Goal: Information Seeking & Learning: Learn about a topic

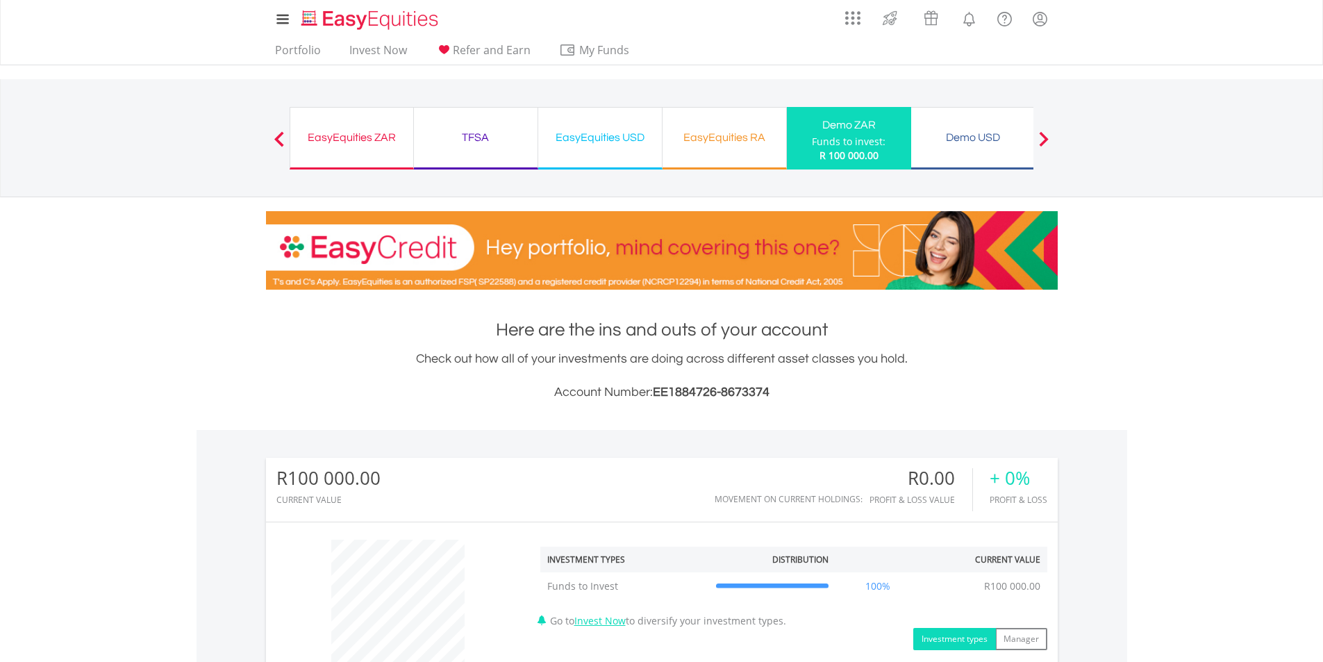
click at [374, 144] on div "EasyEquities ZAR" at bounding box center [352, 137] width 106 height 19
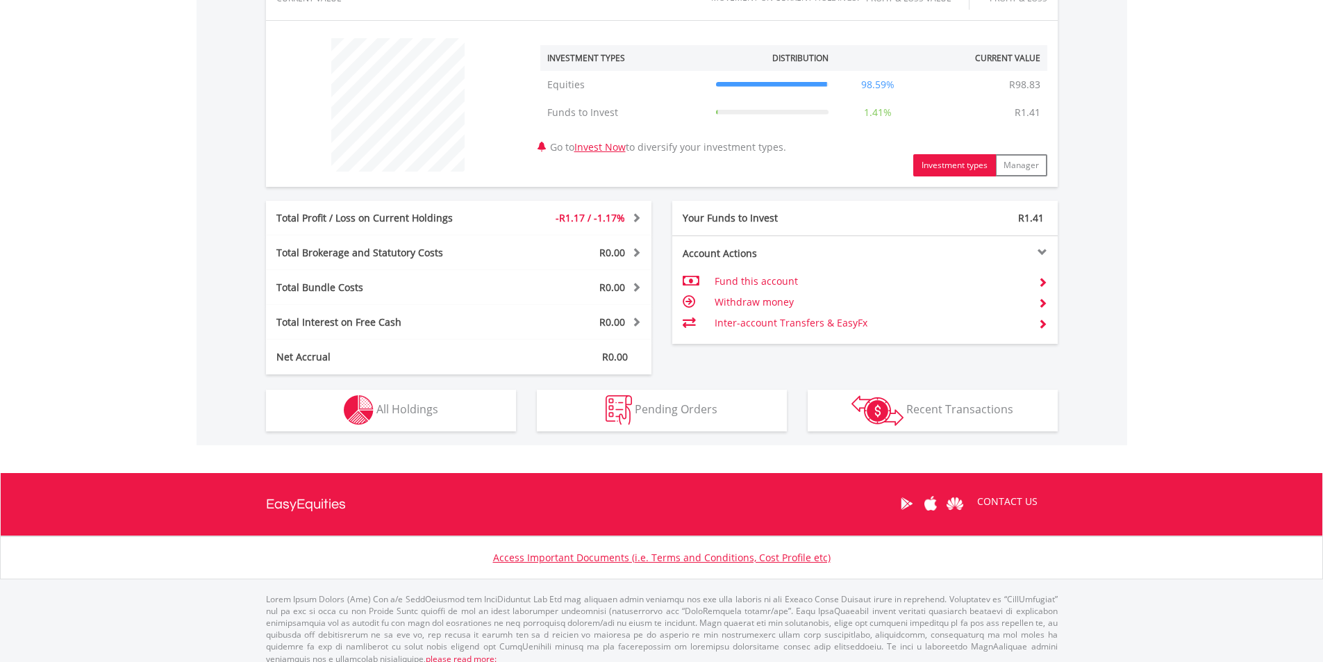
scroll to position [513, 0]
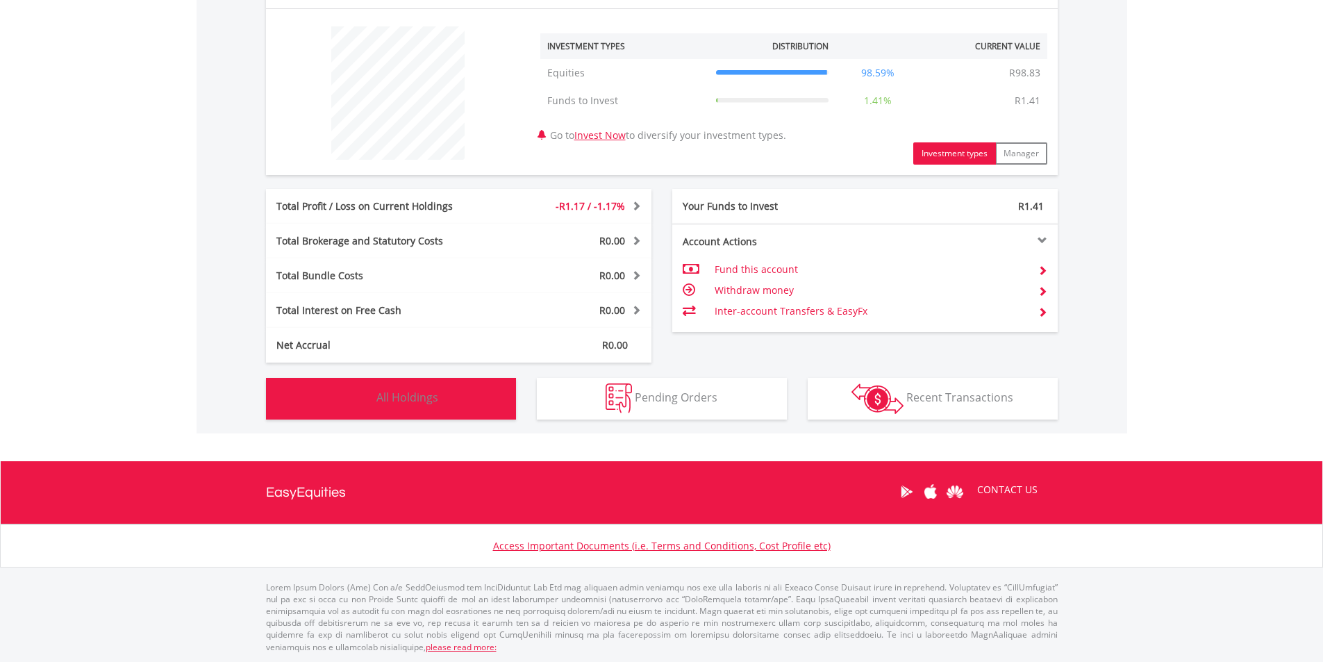
click at [374, 389] on button "Holdings All Holdings" at bounding box center [391, 399] width 250 height 42
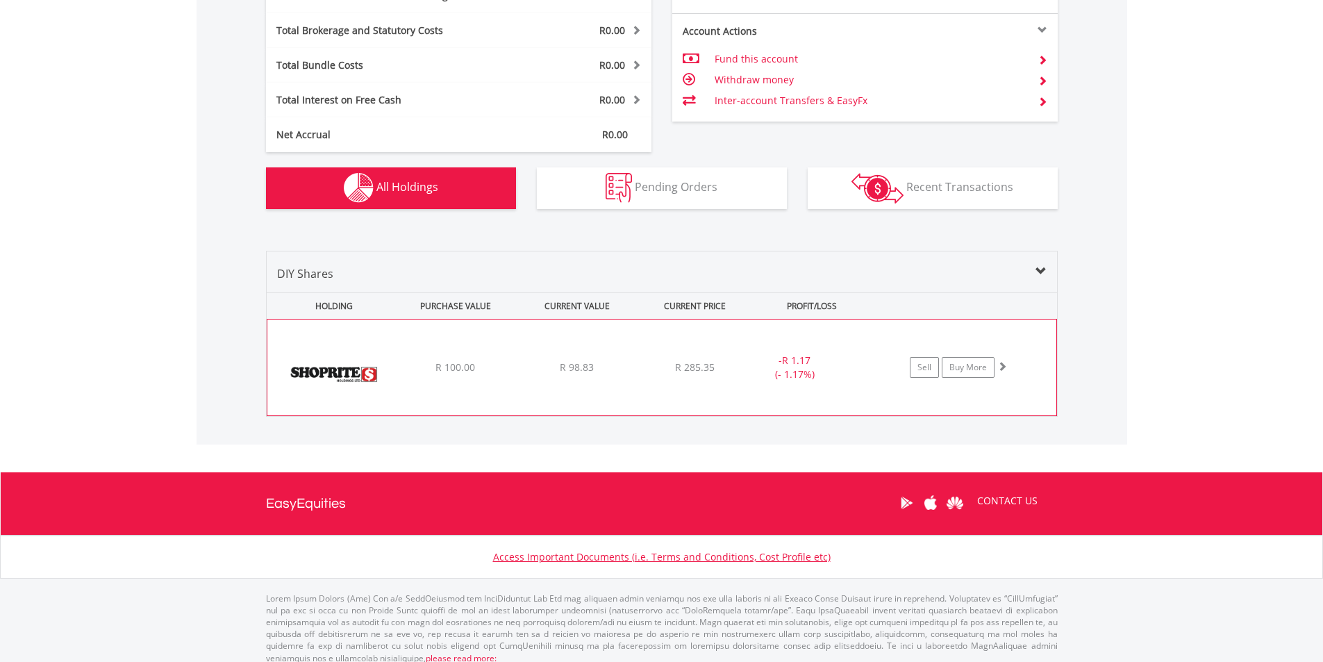
scroll to position [735, 0]
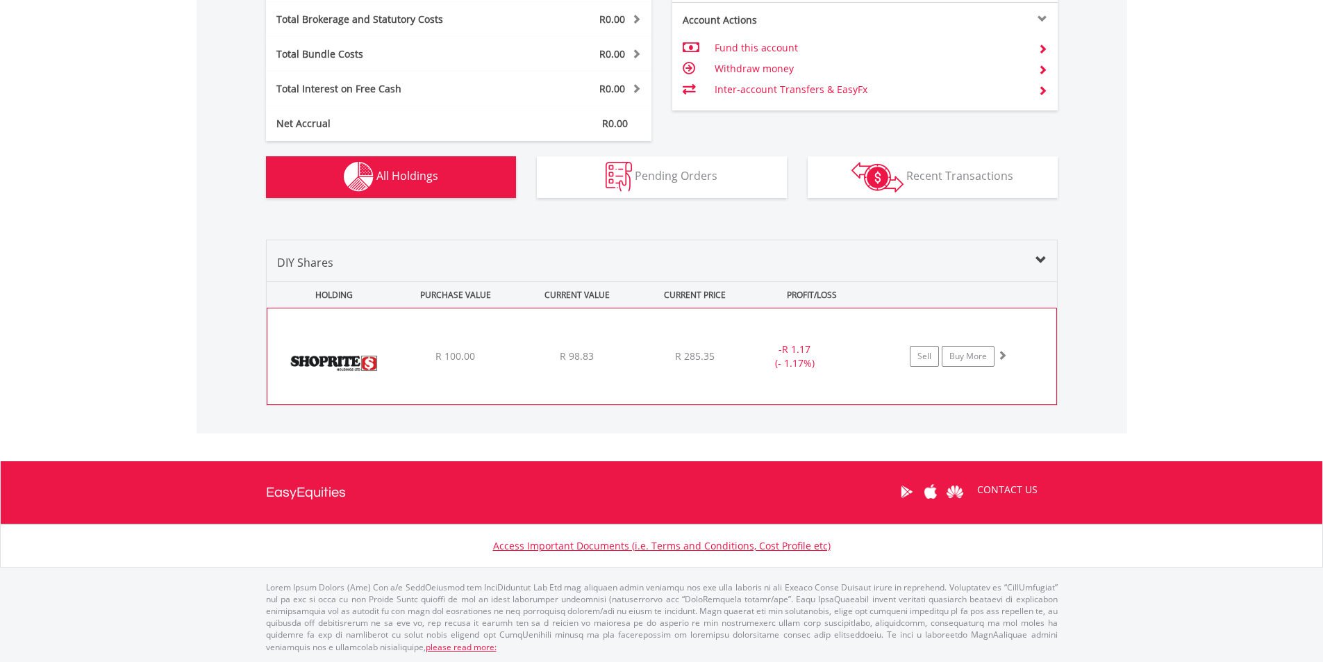
click at [364, 360] on img at bounding box center [333, 363] width 119 height 75
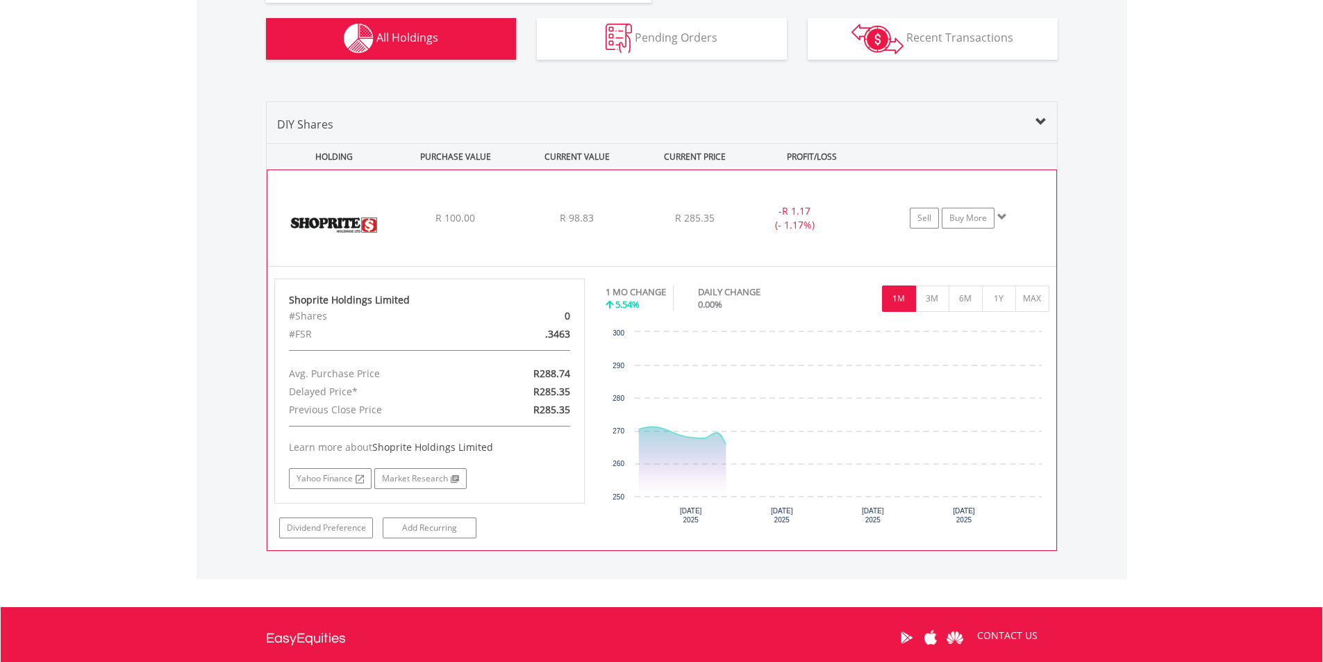
scroll to position [873, 0]
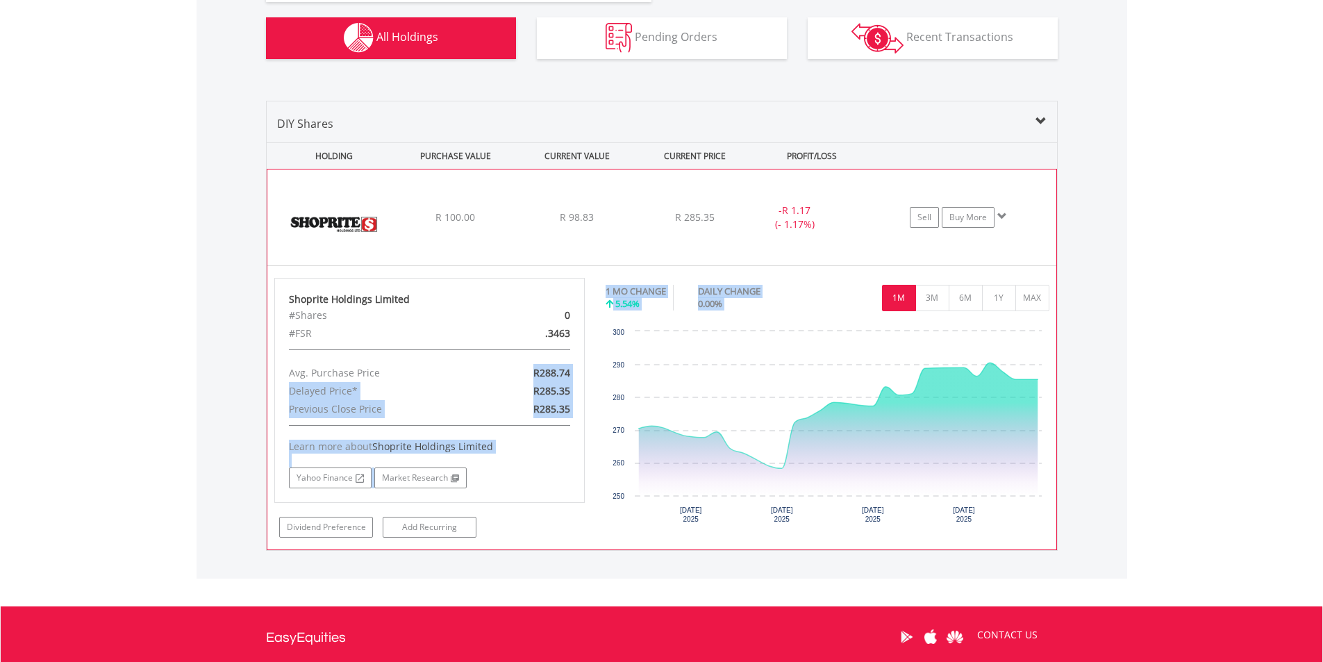
drag, startPoint x: 505, startPoint y: 374, endPoint x: 610, endPoint y: 371, distance: 105.6
click at [625, 371] on div "Shoprite Holdings Limited #Shares 0 #FSR .3463 Avg. Purchase Price R288.74 Dela…" at bounding box center [662, 408] width 796 height 260
click at [520, 427] on div "Learn more about Shoprite Holdings Limited Yahoo Finance Market Research" at bounding box center [430, 456] width 282 height 63
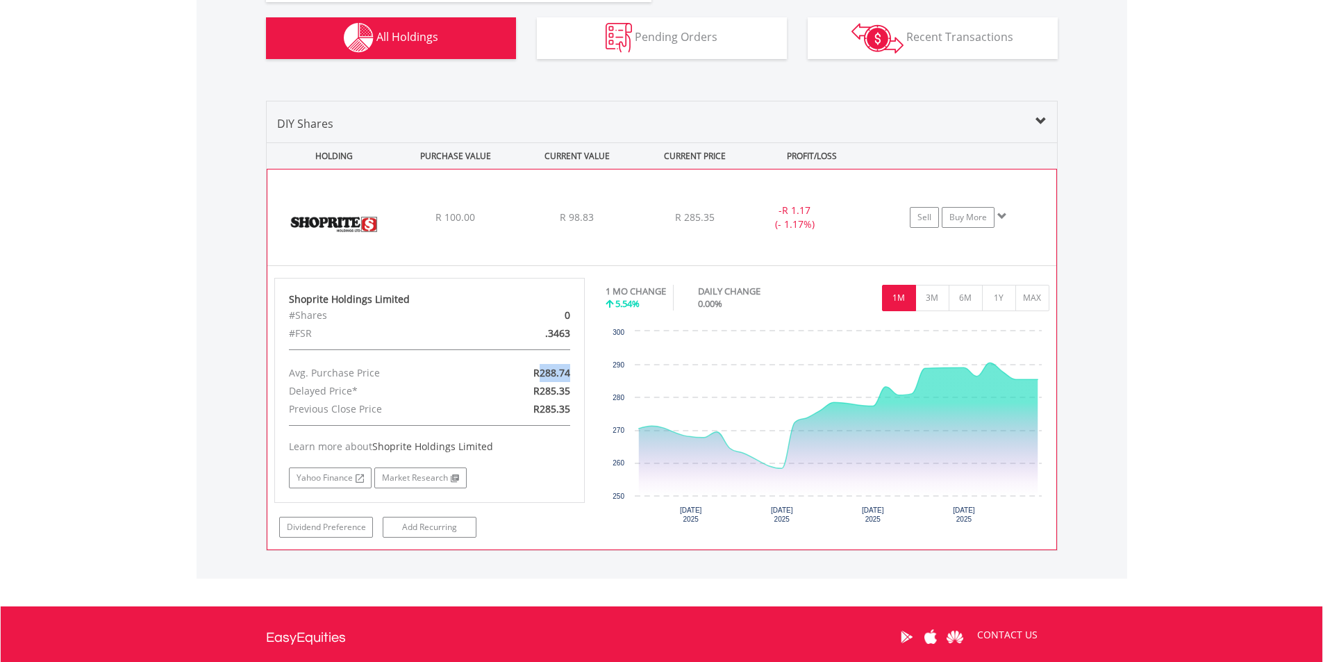
drag, startPoint x: 537, startPoint y: 369, endPoint x: 572, endPoint y: 375, distance: 35.8
click at [572, 375] on div "R288.74" at bounding box center [530, 373] width 101 height 18
click at [532, 444] on div "Learn more about Shoprite Holdings Limited" at bounding box center [430, 446] width 282 height 14
drag, startPoint x: 531, startPoint y: 392, endPoint x: 574, endPoint y: 392, distance: 43.0
click at [574, 392] on div "R285.35" at bounding box center [530, 391] width 101 height 18
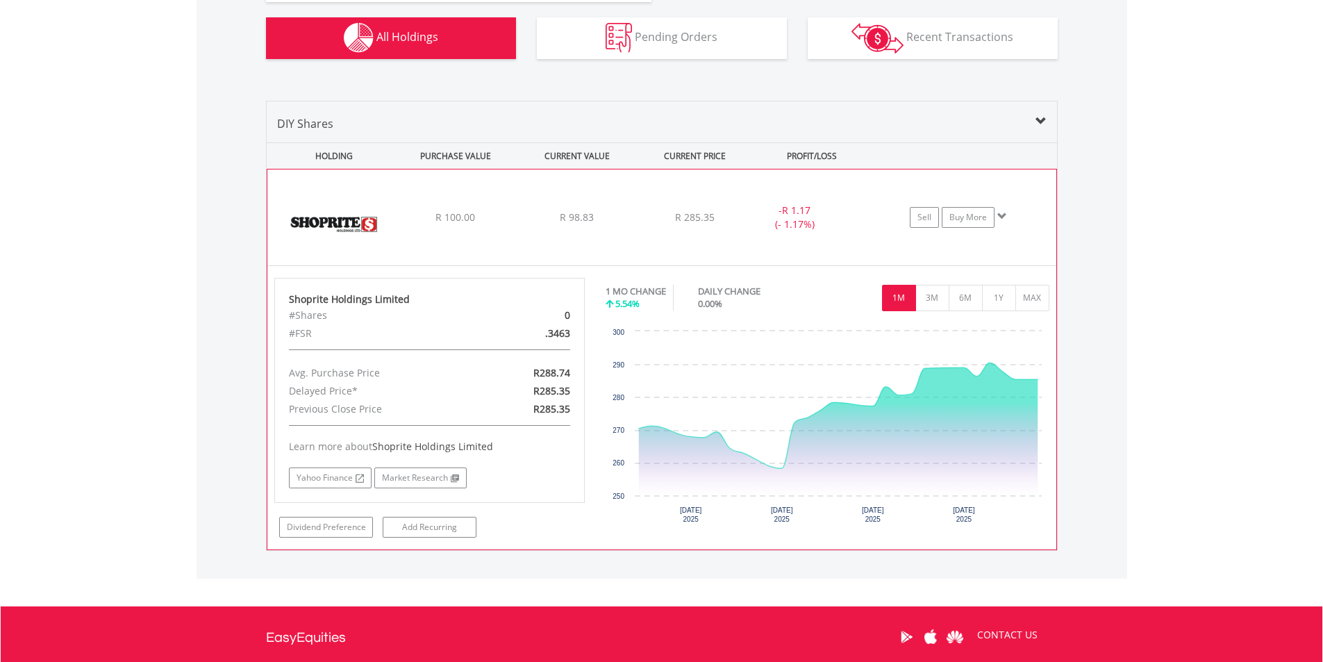
click at [548, 444] on div "Learn more about Shoprite Holdings Limited" at bounding box center [430, 446] width 282 height 14
drag, startPoint x: 523, startPoint y: 410, endPoint x: 589, endPoint y: 410, distance: 66.0
click at [589, 410] on div "Shoprite Holdings Limited #Shares 0 #FSR .3463 Avg. Purchase Price R288.74 Dela…" at bounding box center [430, 408] width 332 height 260
click at [564, 452] on div "Learn more about Shoprite Holdings Limited" at bounding box center [430, 446] width 282 height 14
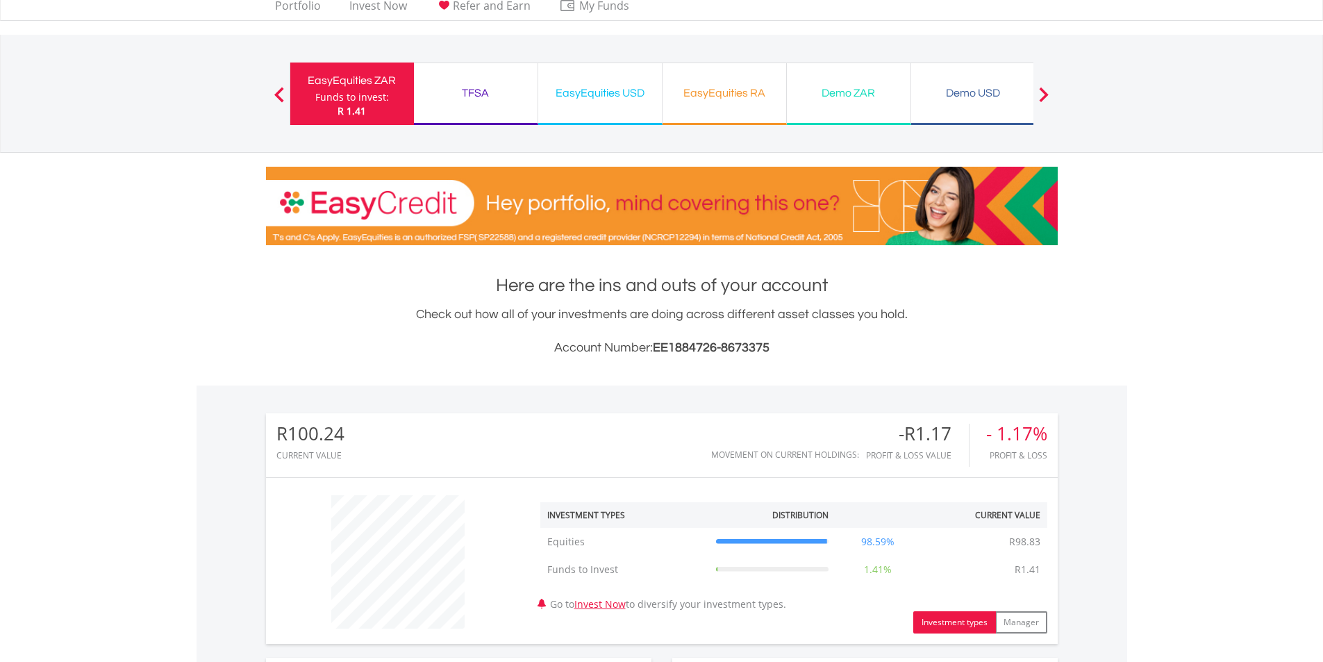
scroll to position [0, 0]
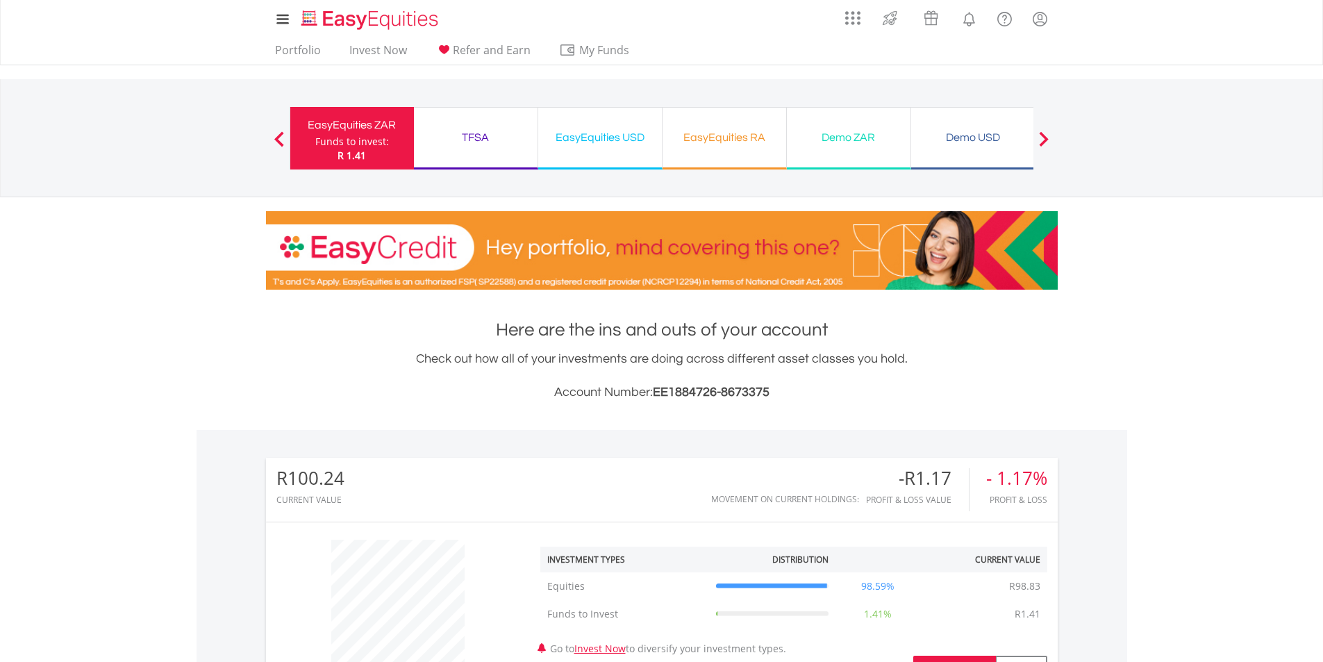
click at [721, 158] on div "EasyEquities RA Funds to invest: R 1.41" at bounding box center [724, 138] width 124 height 62
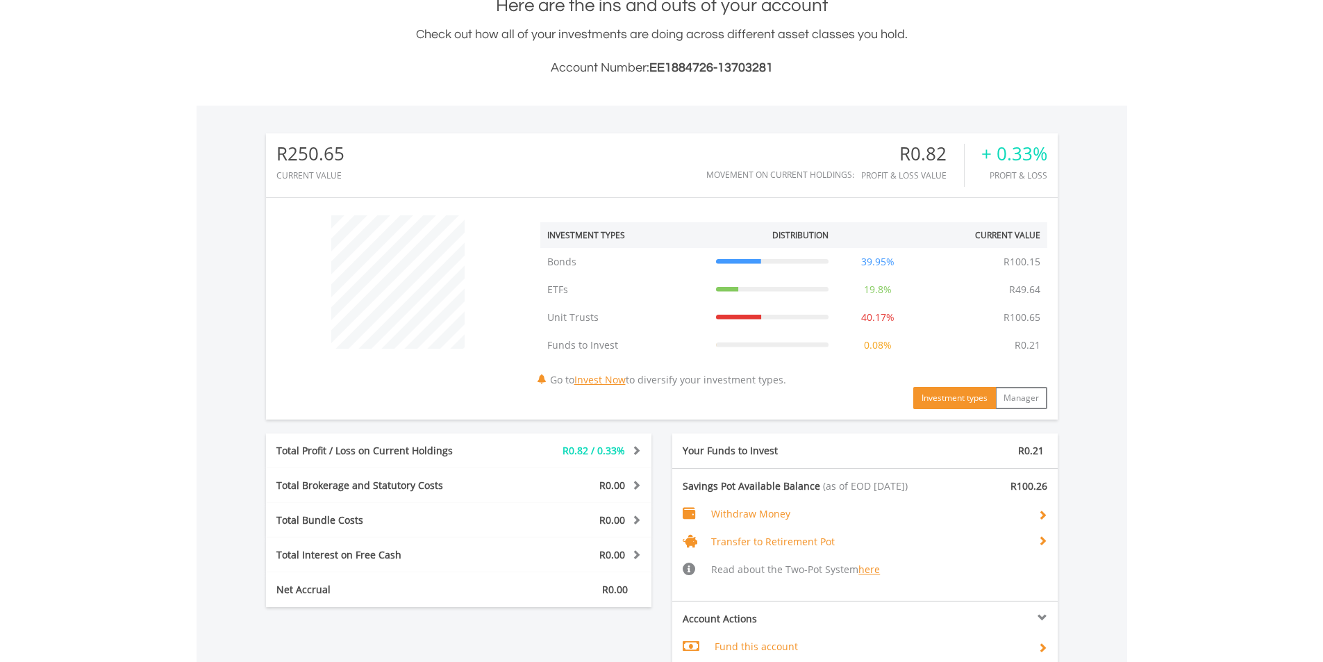
scroll to position [133, 264]
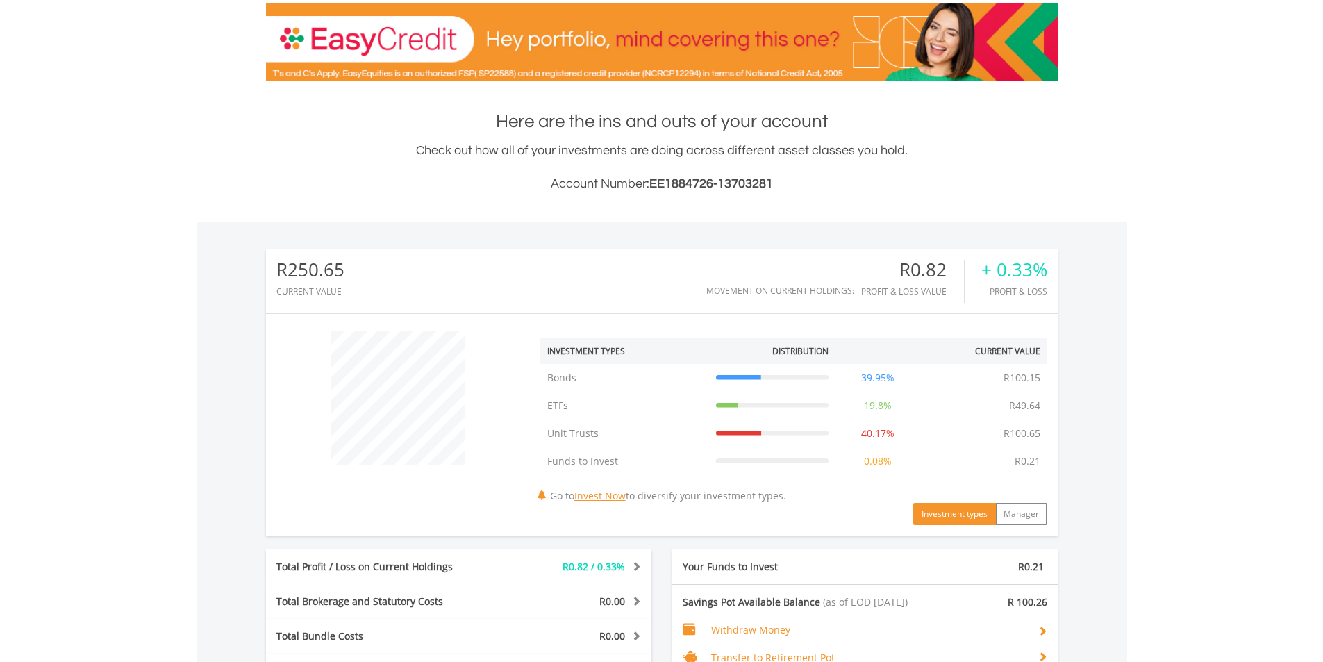
scroll to position [133, 264]
drag, startPoint x: 651, startPoint y: 182, endPoint x: 775, endPoint y: 186, distance: 124.3
click at [775, 186] on h3 "Account Number: EE1884726-13703281" at bounding box center [661, 183] width 791 height 19
click at [655, 209] on div "Here are the ins and outs of your account Check out how all of your investments…" at bounding box center [661, 492] width 791 height 766
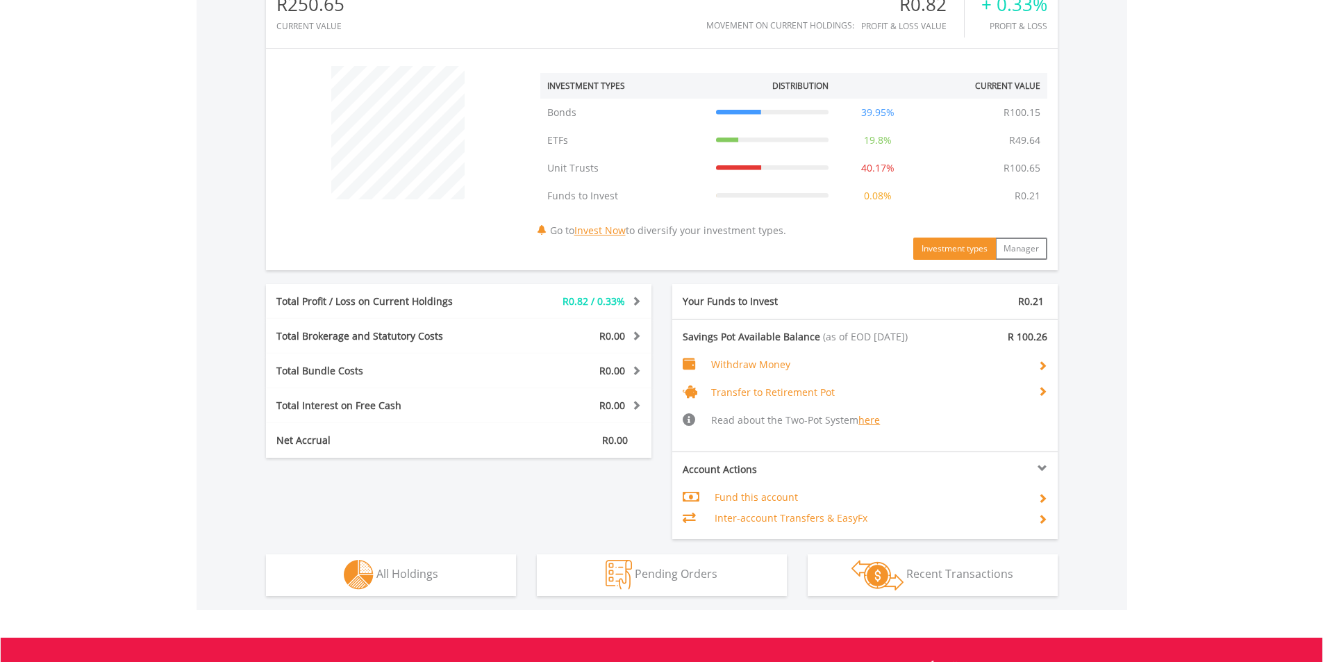
scroll to position [442, 0]
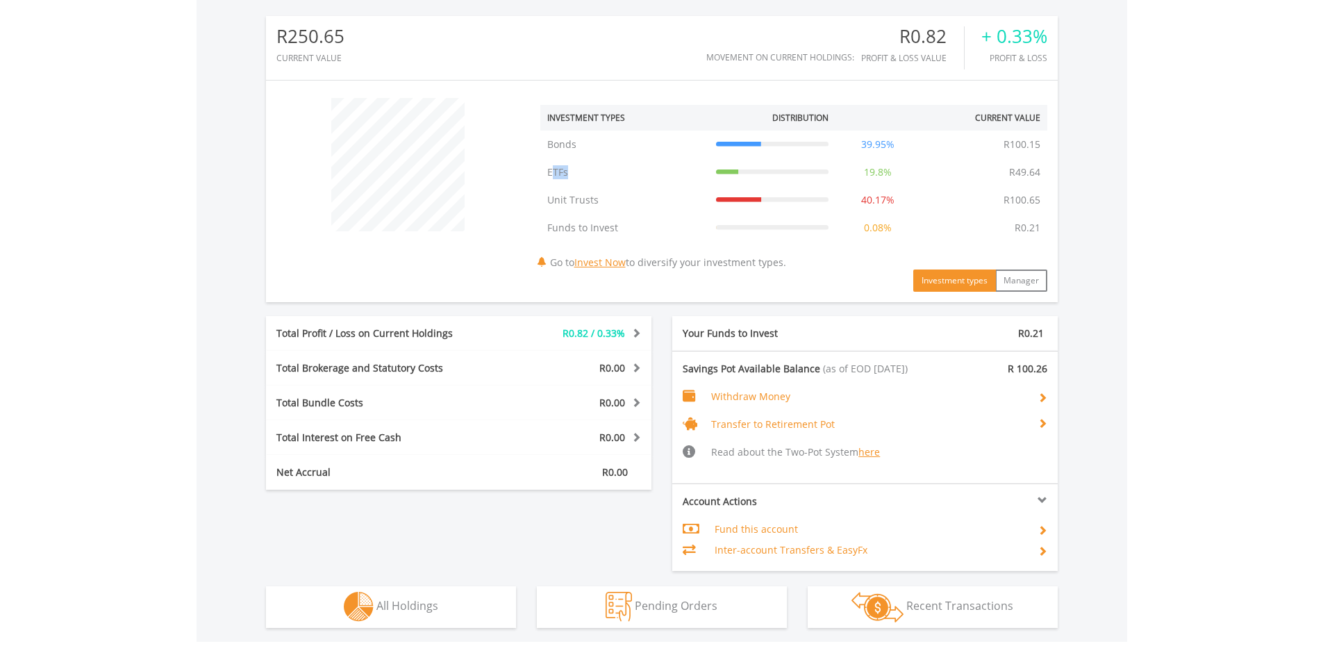
drag, startPoint x: 552, startPoint y: 174, endPoint x: 573, endPoint y: 176, distance: 20.9
click at [573, 176] on td "ETFs" at bounding box center [624, 172] width 169 height 28
click at [532, 174] on div "﻿ Investment Types Distribution Current Value Show All Bonds Bonds R100.15 39.9…" at bounding box center [661, 191] width 791 height 201
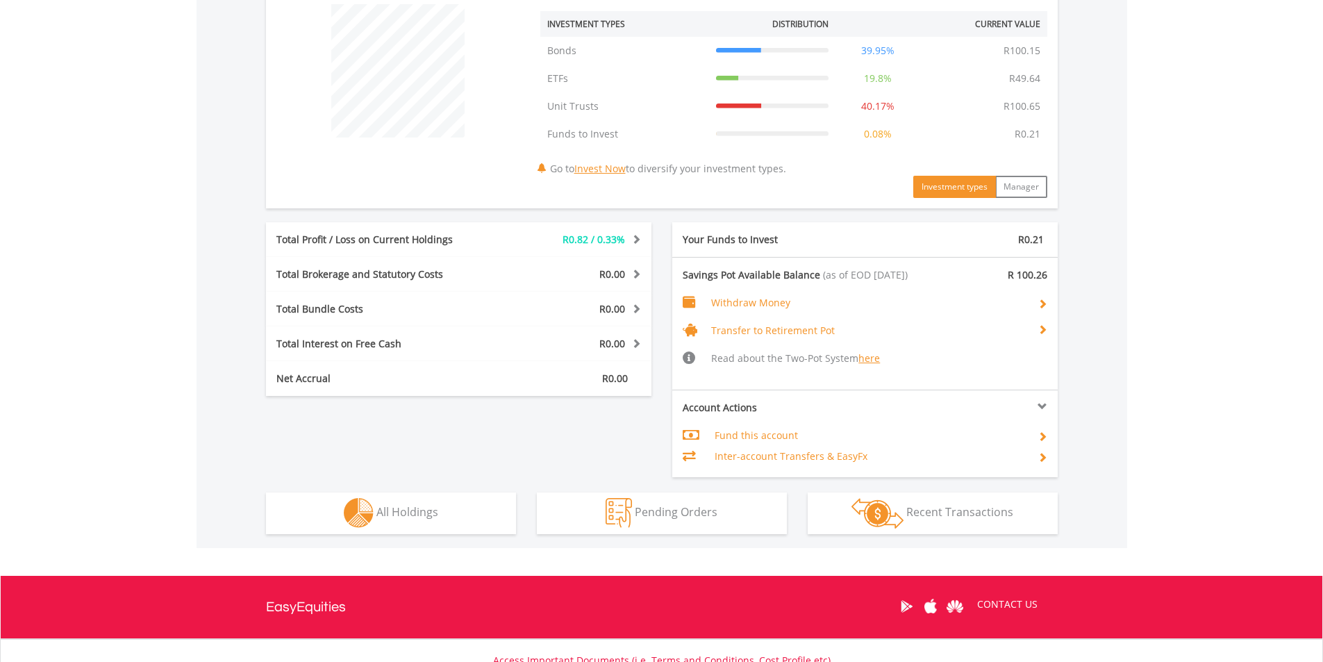
scroll to position [650, 0]
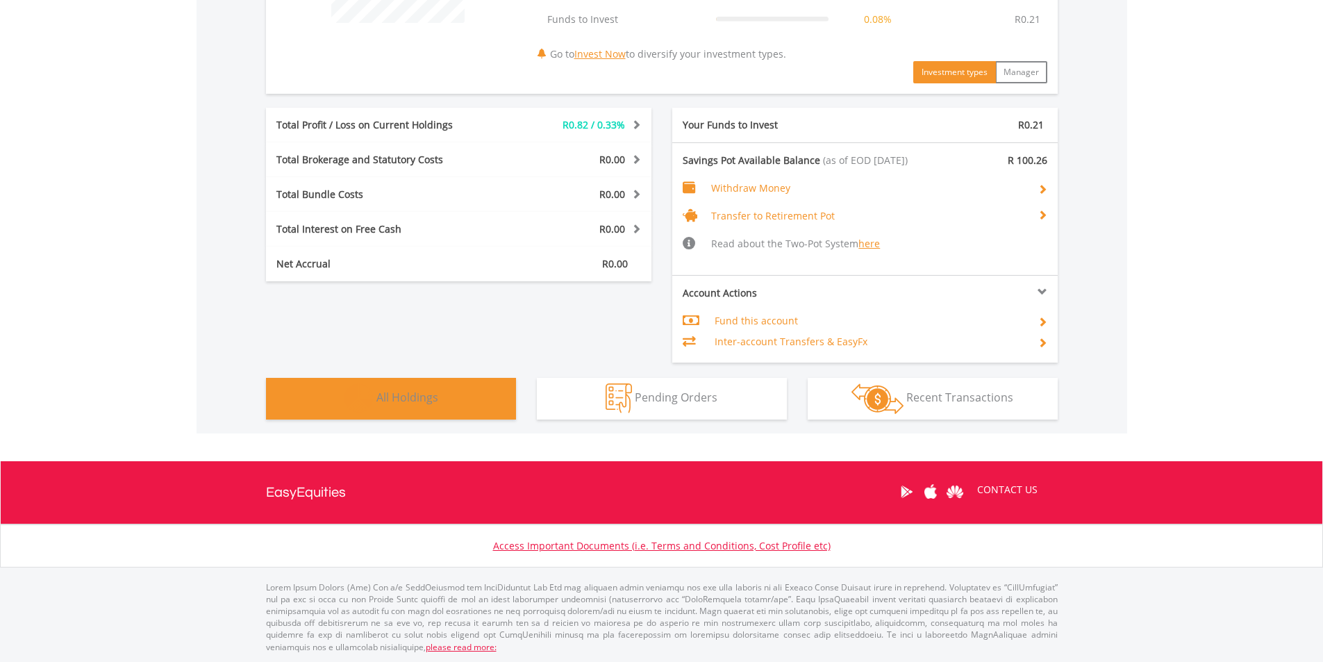
drag, startPoint x: 458, startPoint y: 400, endPoint x: 453, endPoint y: 392, distance: 9.3
click at [460, 401] on button "Holdings All Holdings" at bounding box center [391, 399] width 250 height 42
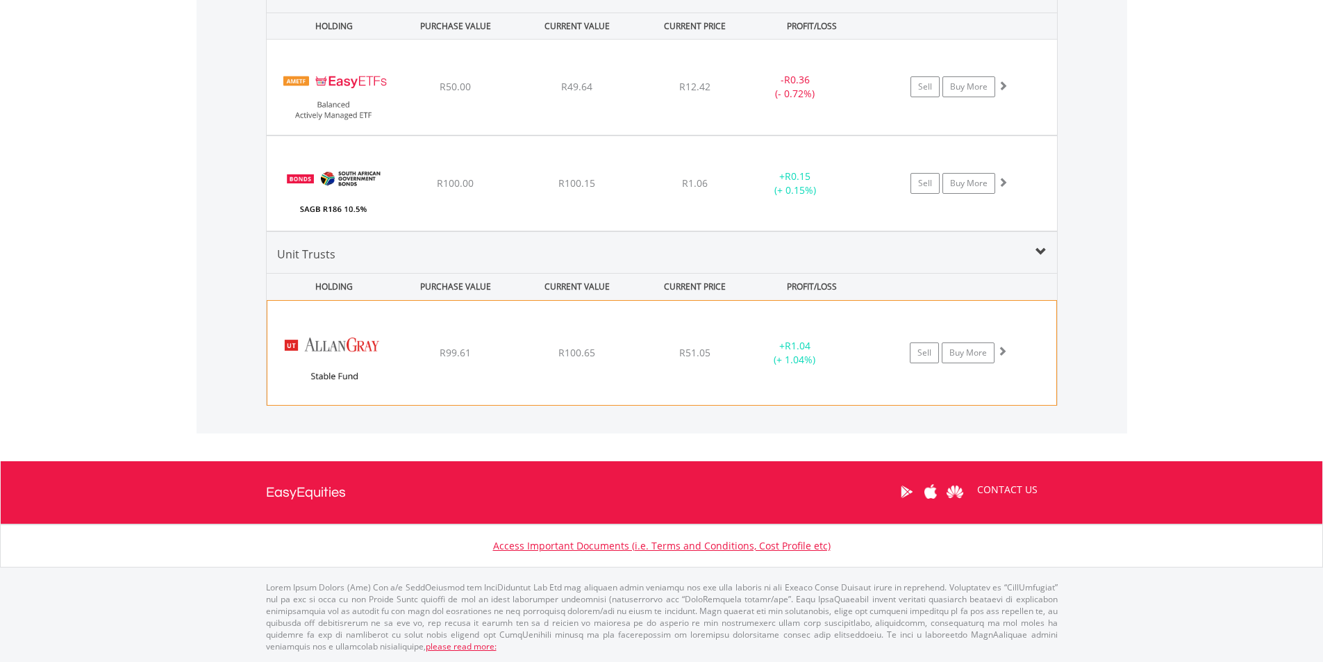
scroll to position [1139, 0]
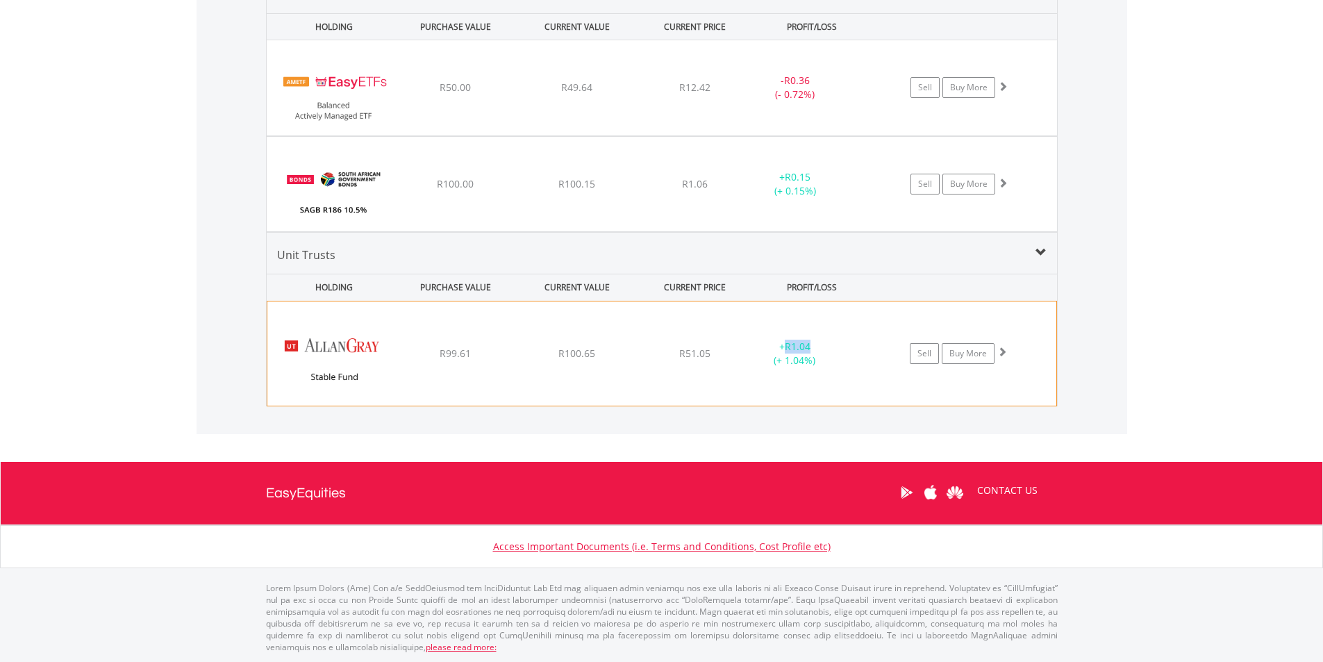
drag, startPoint x: 852, startPoint y: 351, endPoint x: 773, endPoint y: 358, distance: 79.4
click at [770, 354] on div "+ R1.04 (+ 1.04%)" at bounding box center [811, 353] width 139 height 28
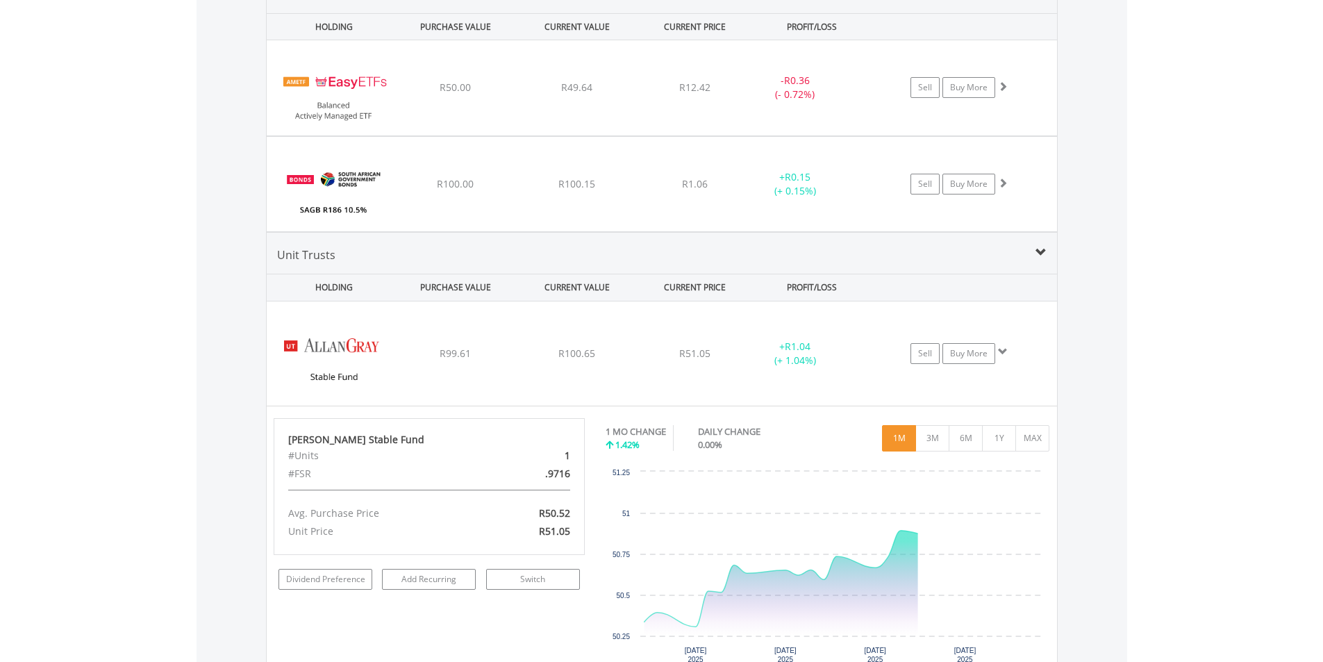
click at [237, 405] on div "Value View Share View DIY Shares HOLDING PURCHASE VALUE CURRENT VALUE CURRENT P…" at bounding box center [661, 328] width 930 height 769
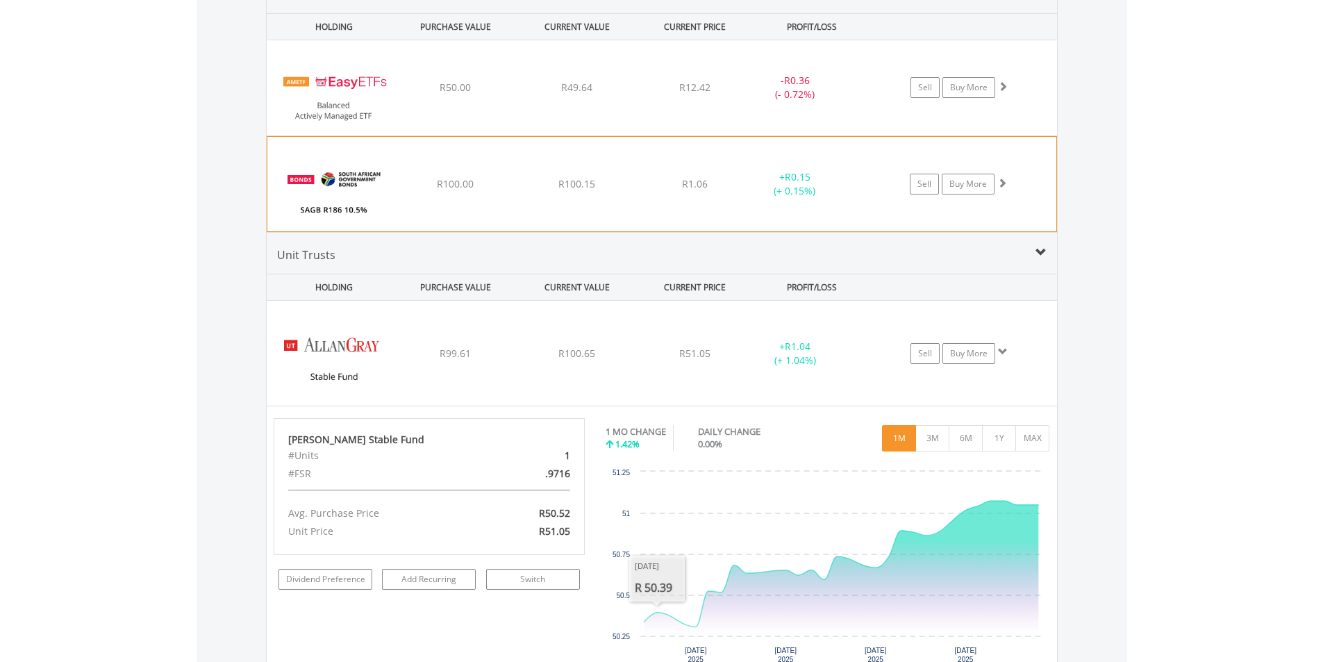
drag, startPoint x: 500, startPoint y: 210, endPoint x: 507, endPoint y: 211, distance: 7.1
click at [507, 211] on div "﻿ SAGB R186 10.5% 21/12/26 R100.00 R100.15 R1.06 + R0.15 (+ 0.15%) Sell Buy More" at bounding box center [661, 184] width 789 height 94
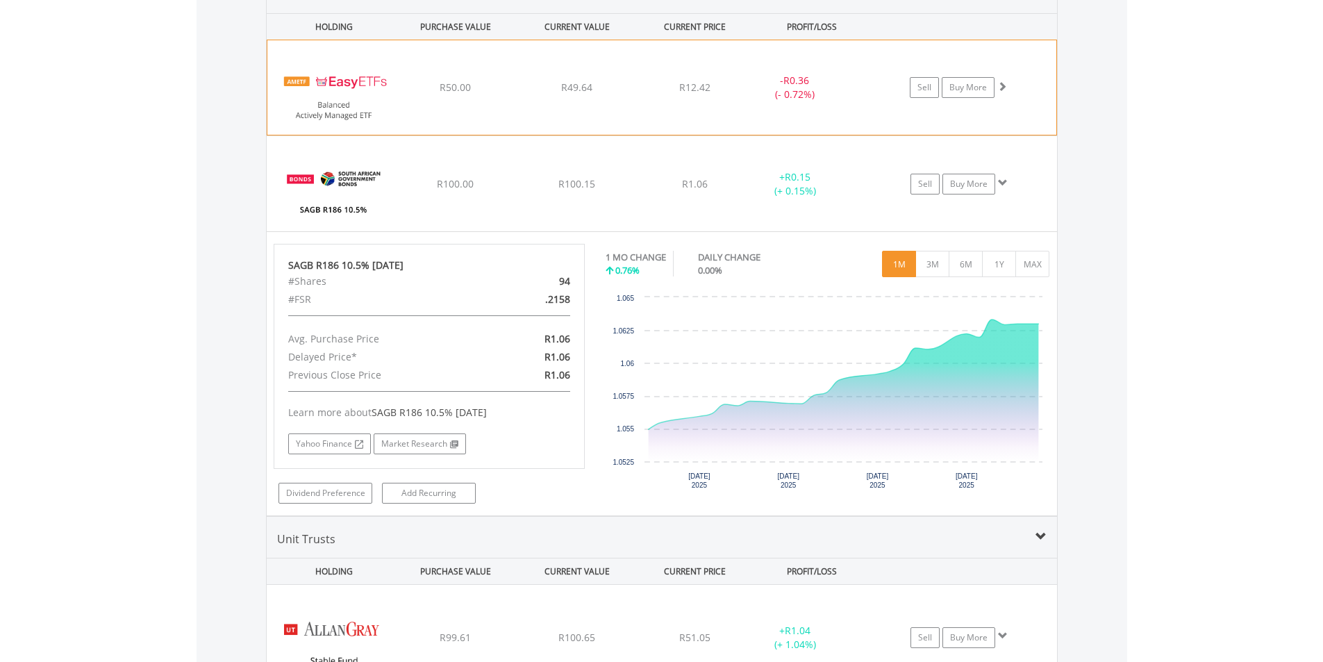
click at [369, 87] on img at bounding box center [333, 95] width 119 height 74
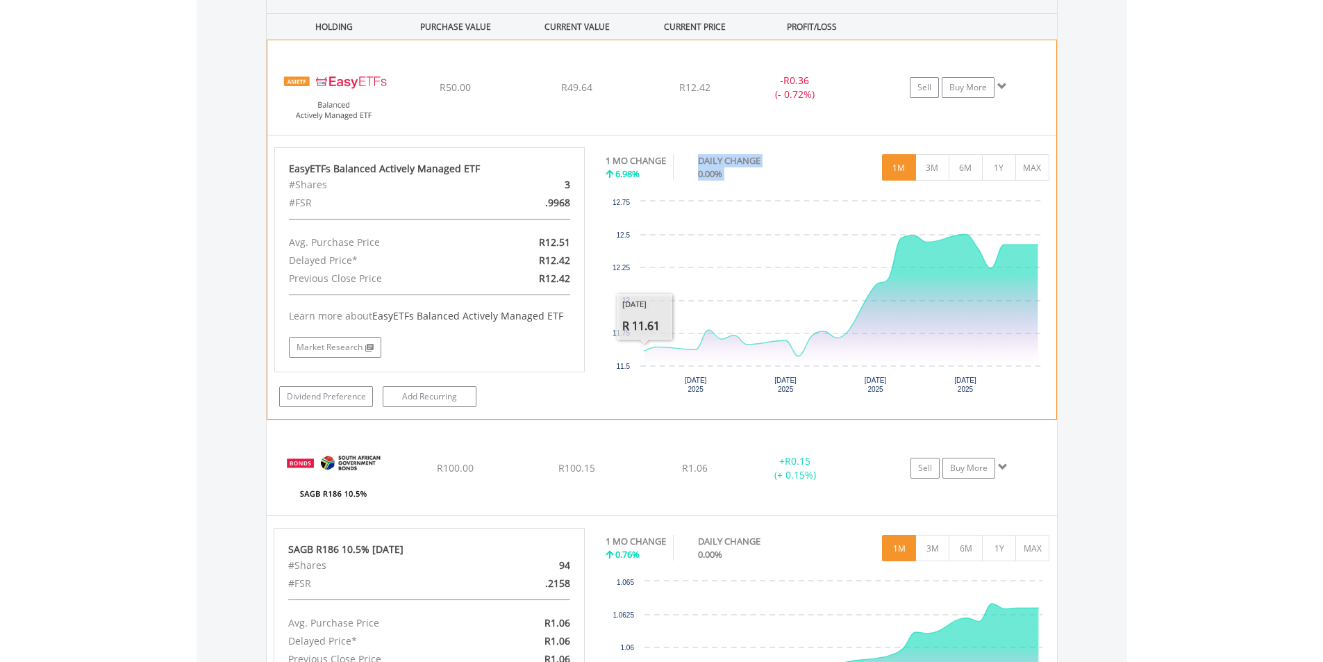
drag, startPoint x: 604, startPoint y: 167, endPoint x: 655, endPoint y: 185, distance: 53.8
click at [655, 185] on div "No chart available. 1 MO CHANGE 6.98% DAILY CHANGE 0.00% 1M 3M 6M 1Y MAX Chart …" at bounding box center [827, 274] width 464 height 255
click at [925, 171] on button "3M" at bounding box center [932, 167] width 34 height 26
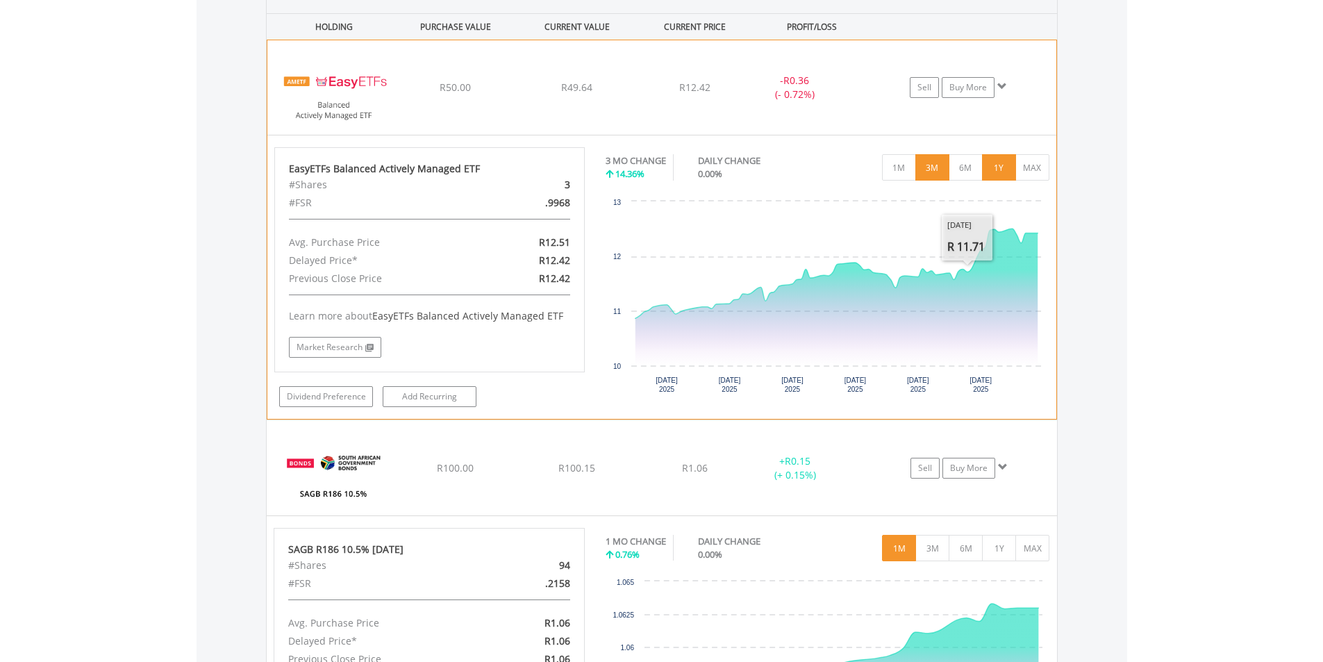
click at [998, 157] on button "1Y" at bounding box center [999, 167] width 34 height 26
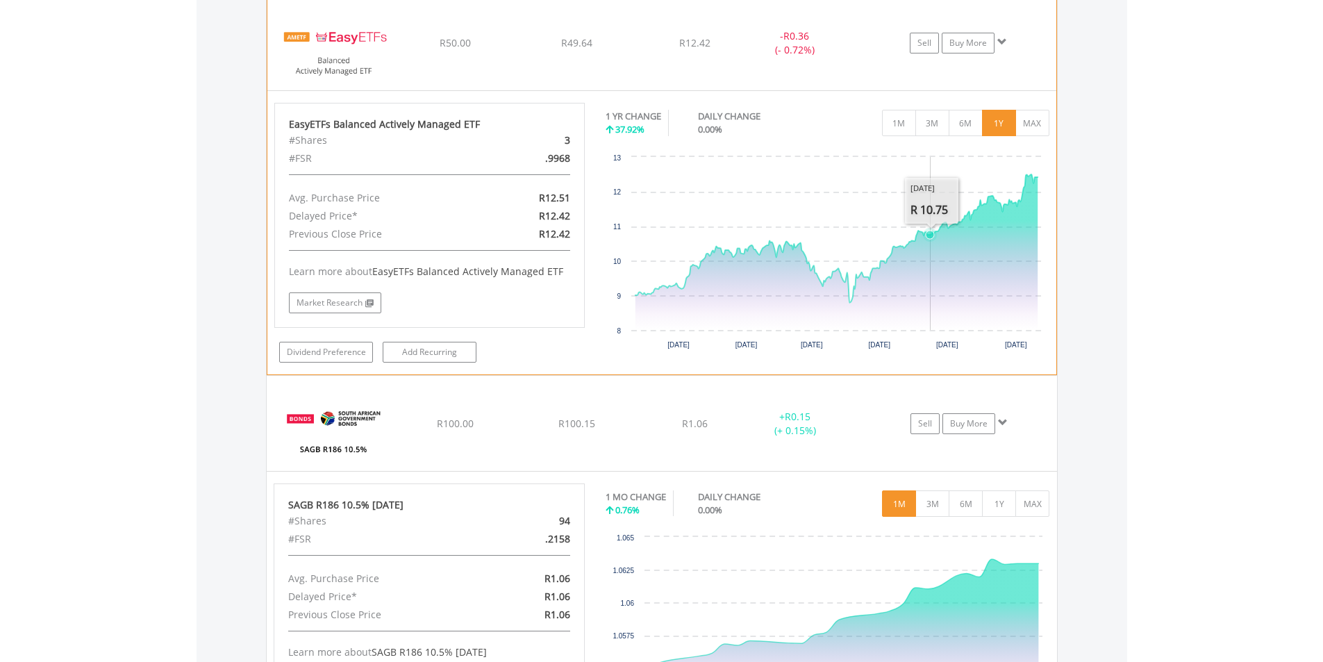
scroll to position [1209, 0]
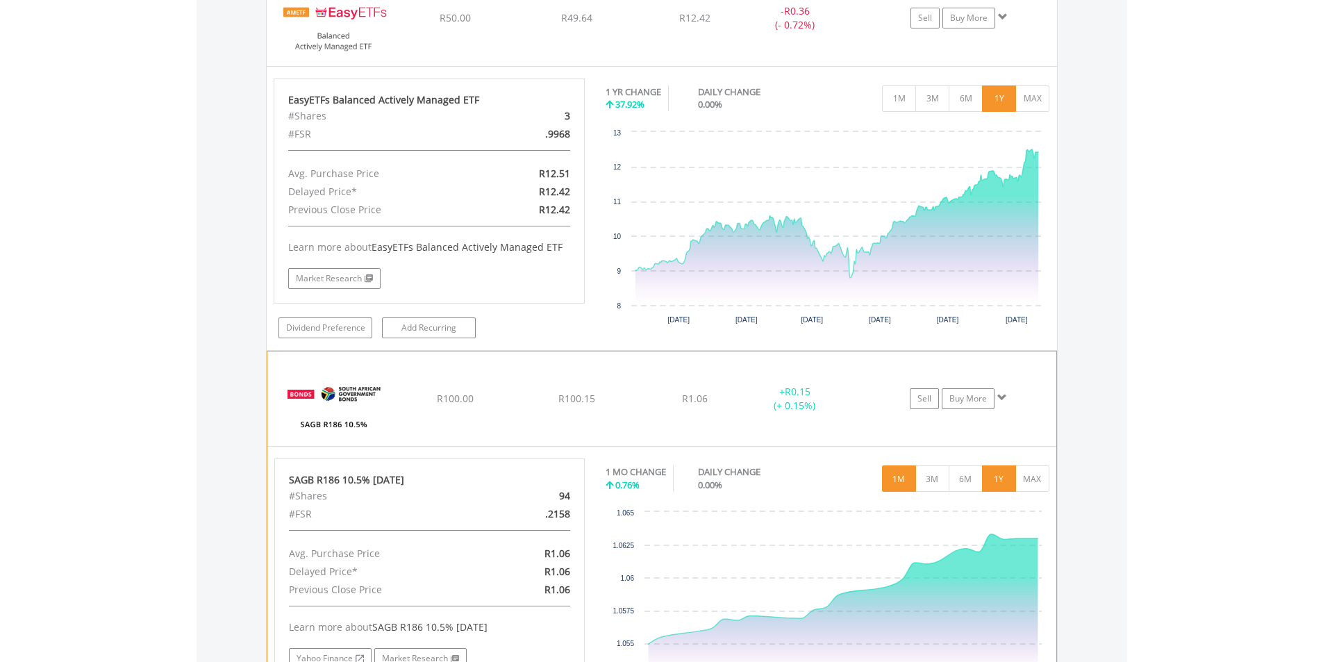
click at [988, 480] on button "1Y" at bounding box center [999, 478] width 34 height 26
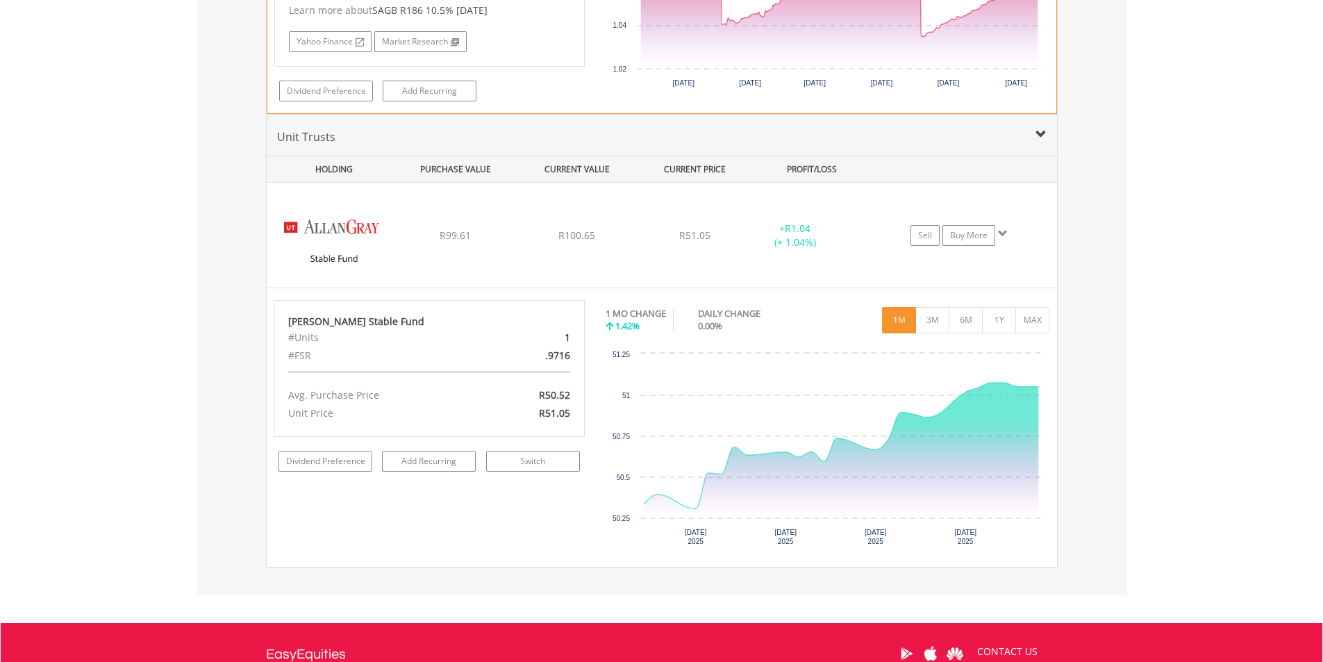
scroll to position [1834, 0]
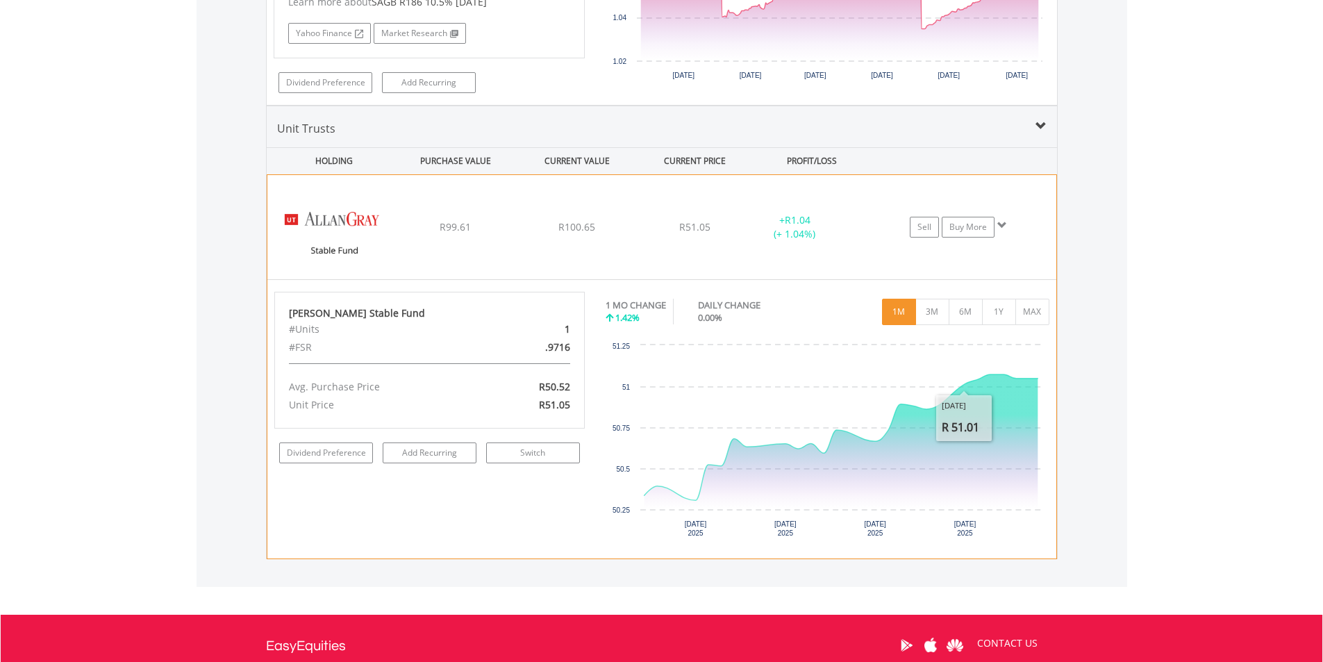
click at [1009, 294] on div "1M 3M 6M 1Y MAX" at bounding box center [827, 295] width 444 height 7
click at [1000, 314] on button "1Y" at bounding box center [999, 312] width 34 height 26
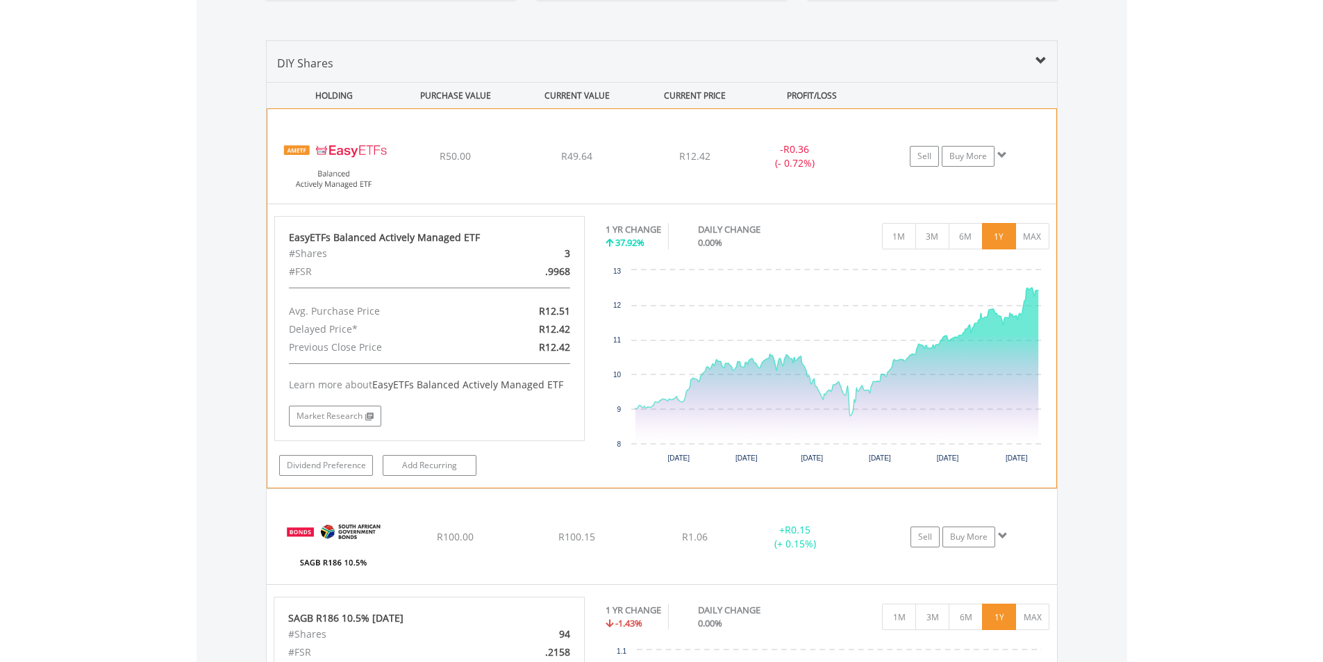
scroll to position [1070, 0]
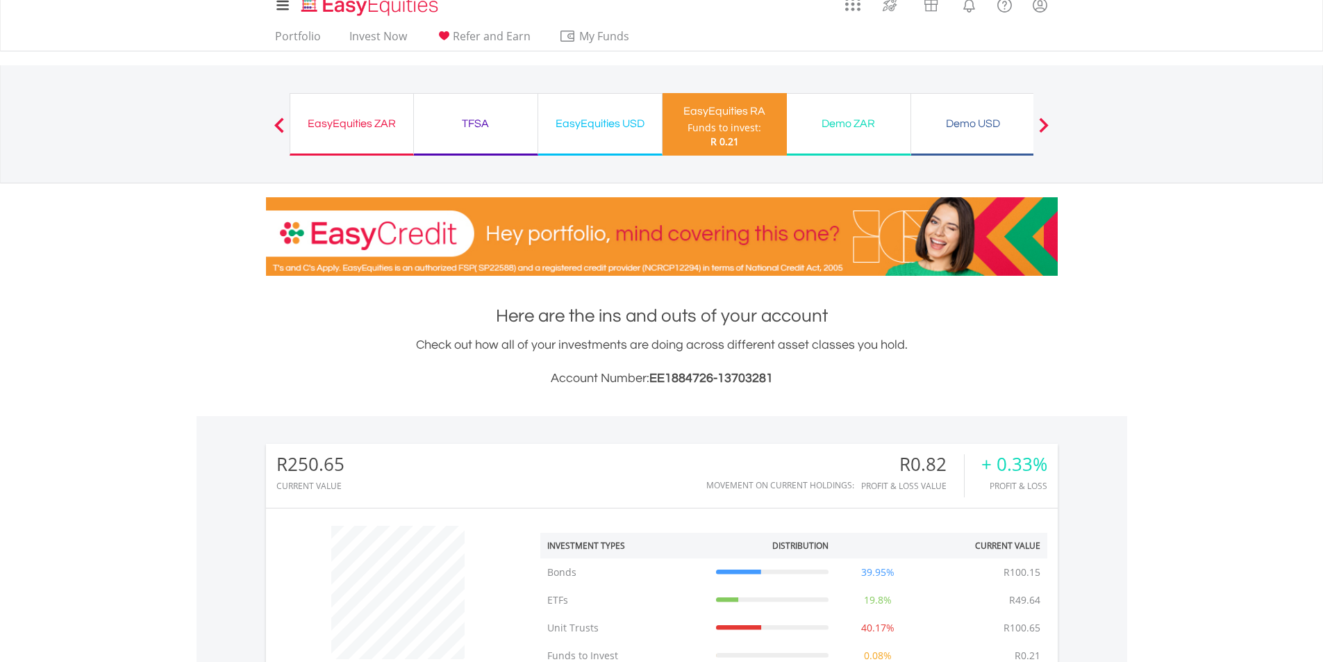
scroll to position [0, 0]
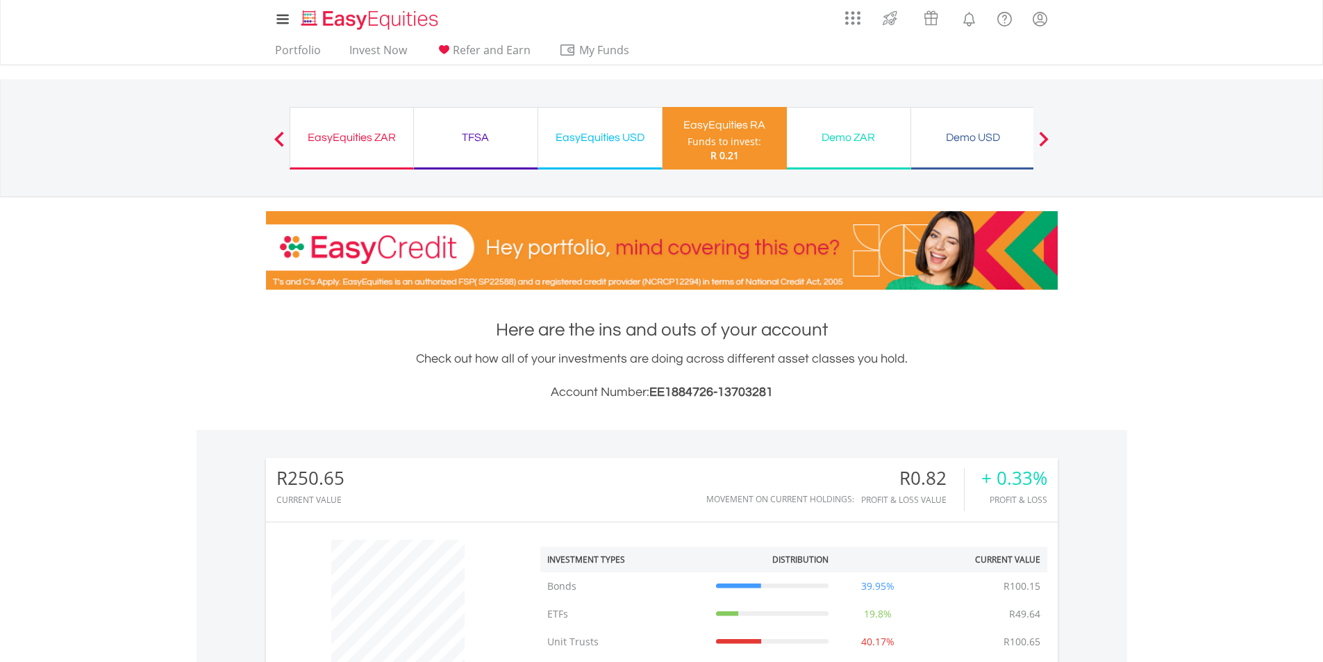
click at [478, 140] on div "TFSA" at bounding box center [475, 137] width 107 height 19
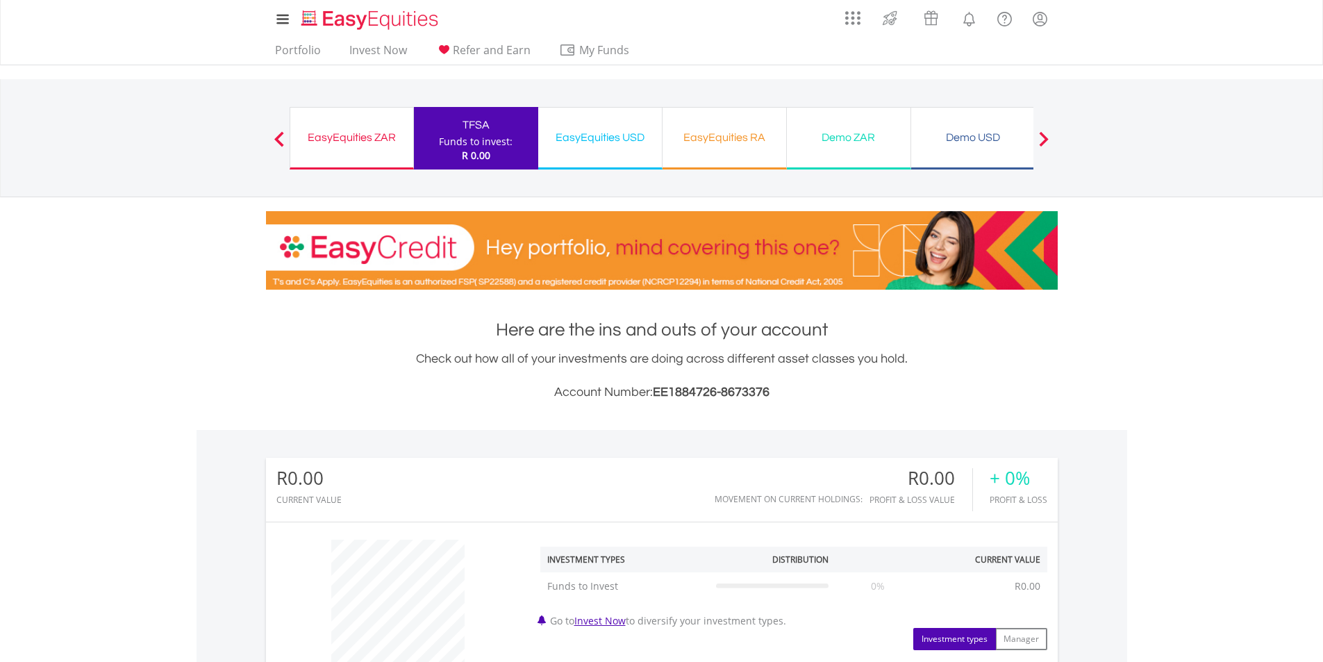
click at [386, 130] on div "EasyEquities ZAR" at bounding box center [352, 137] width 106 height 19
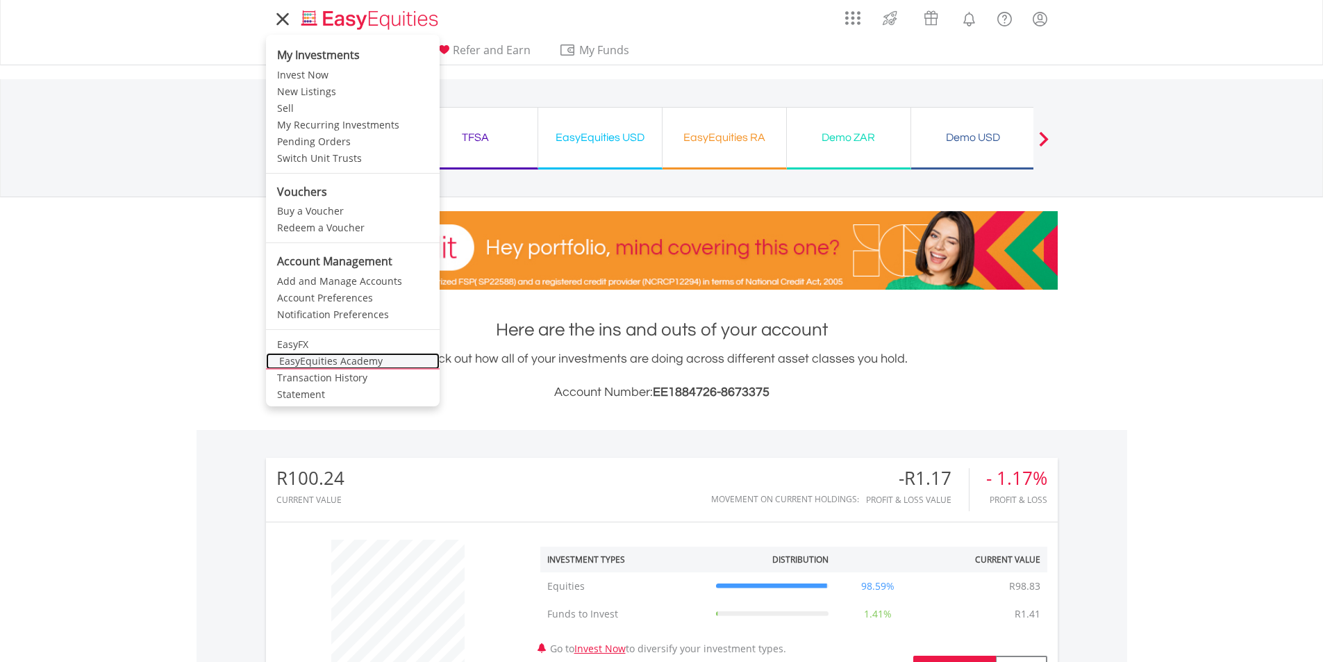
click at [330, 362] on link "EasyEquities Academy" at bounding box center [353, 361] width 174 height 17
